Goal: Use online tool/utility: Utilize a website feature to perform a specific function

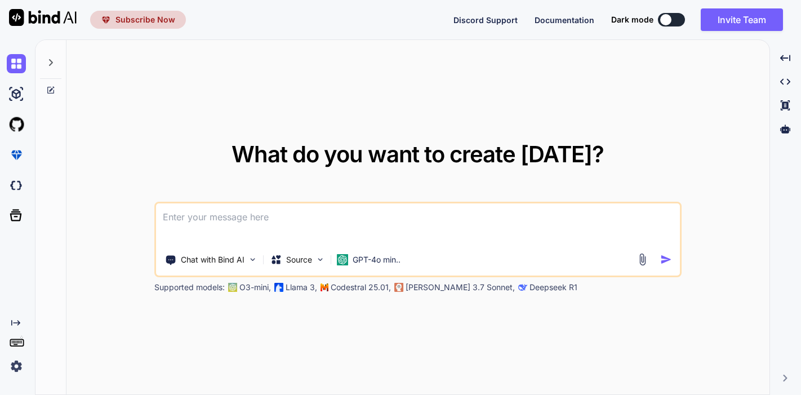
type textarea "x"
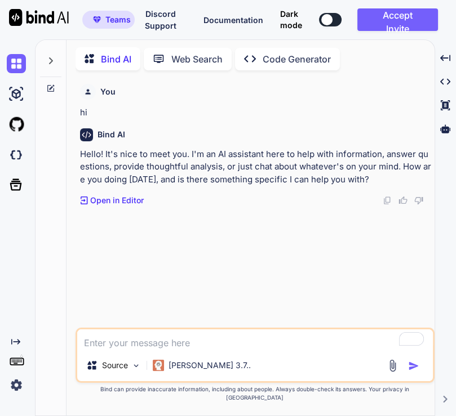
type textarea "x"
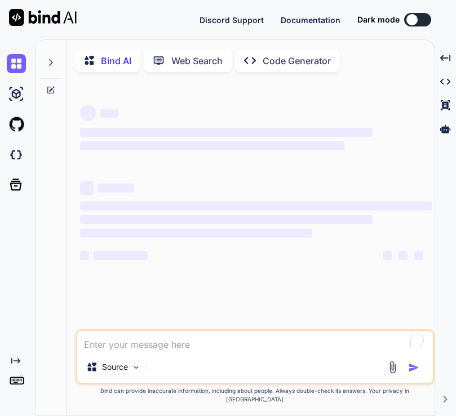
type textarea "x"
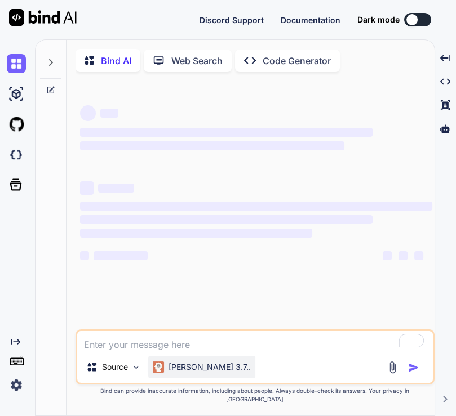
click at [185, 373] on p "[PERSON_NAME] 3.7.." at bounding box center [209, 367] width 82 height 11
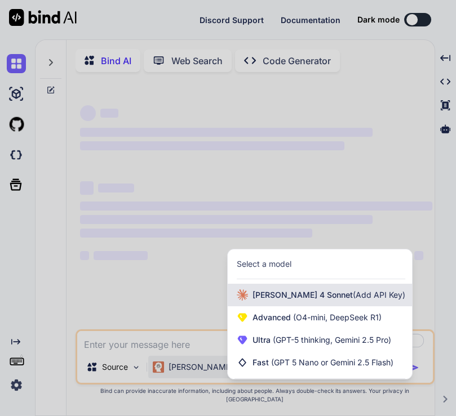
click at [274, 301] on span "Claude 4 Sonnet (Add API Key)" at bounding box center [328, 295] width 153 height 11
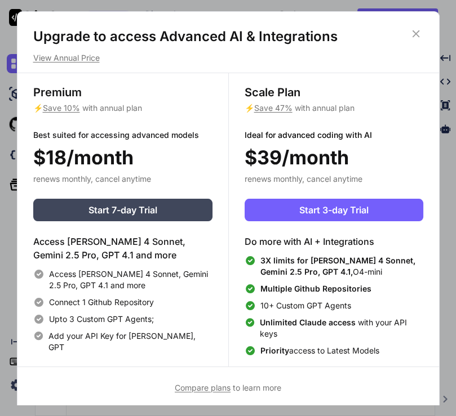
click at [418, 30] on icon at bounding box center [416, 34] width 12 height 12
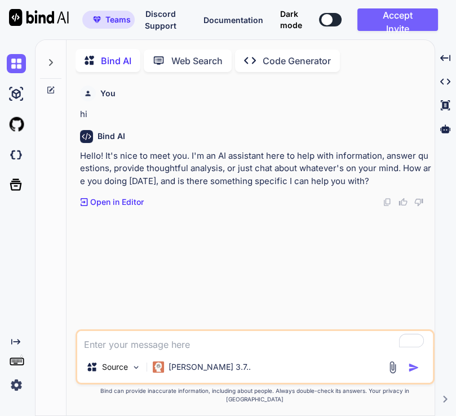
scroll to position [3, 0]
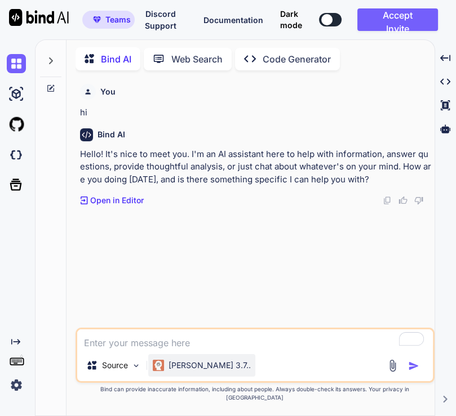
click at [192, 371] on p "[PERSON_NAME] 3.7.." at bounding box center [209, 365] width 82 height 11
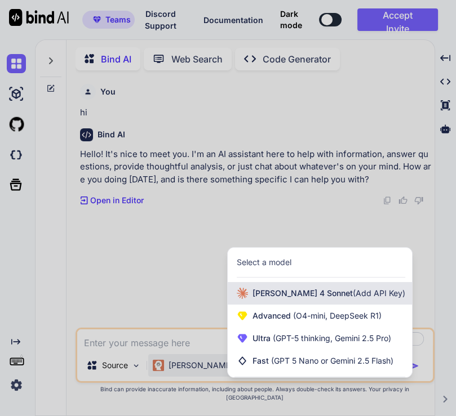
click at [278, 299] on span "Claude 4 Sonnet (Add API Key)" at bounding box center [328, 293] width 153 height 11
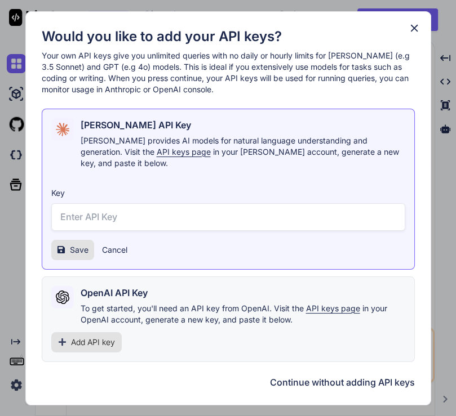
click at [156, 214] on input "text" at bounding box center [228, 217] width 354 height 28
